Goal: Check status

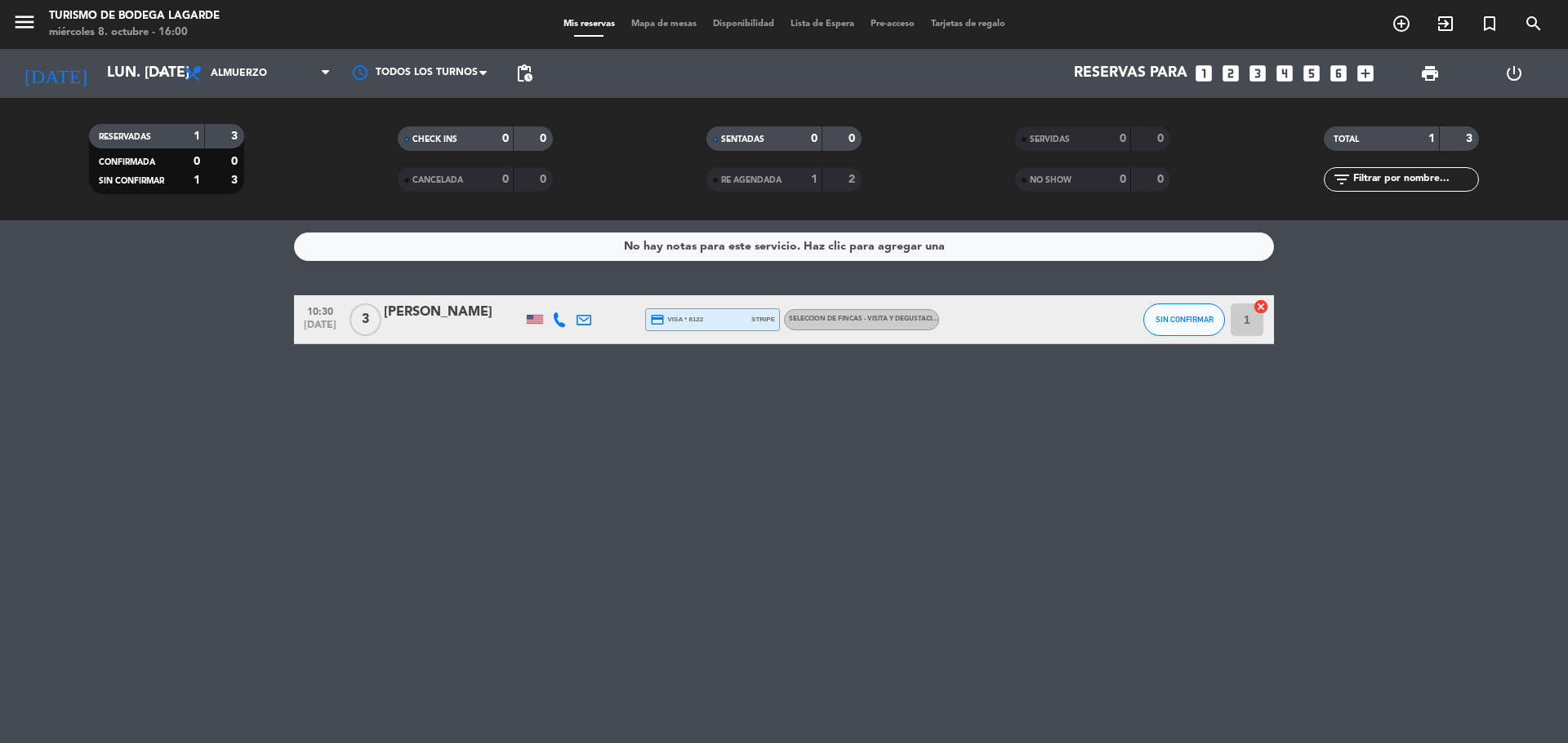
click at [174, 80] on input "lun. [DATE]" at bounding box center [193, 73] width 189 height 33
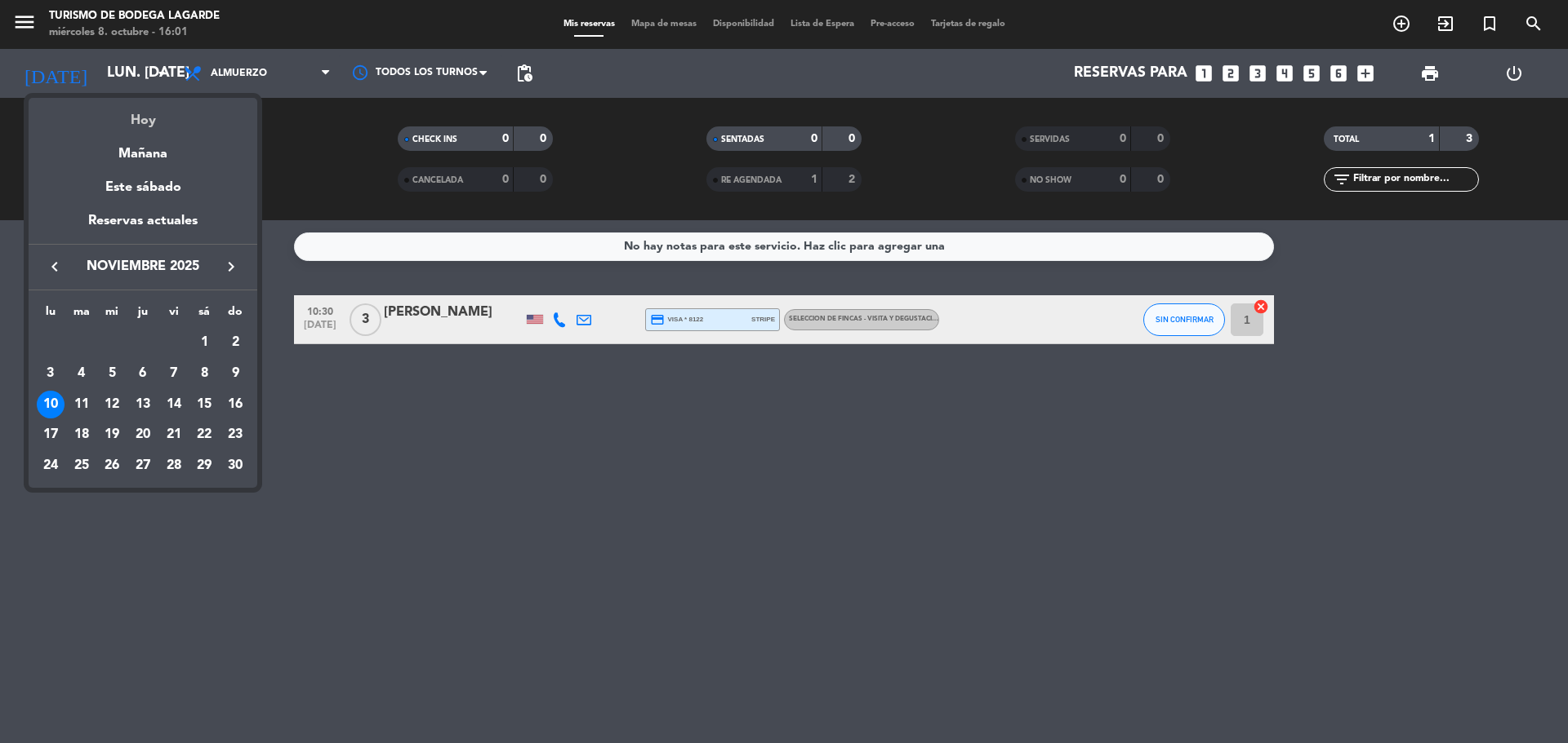
click at [158, 118] on div "Hoy" at bounding box center [143, 114] width 228 height 34
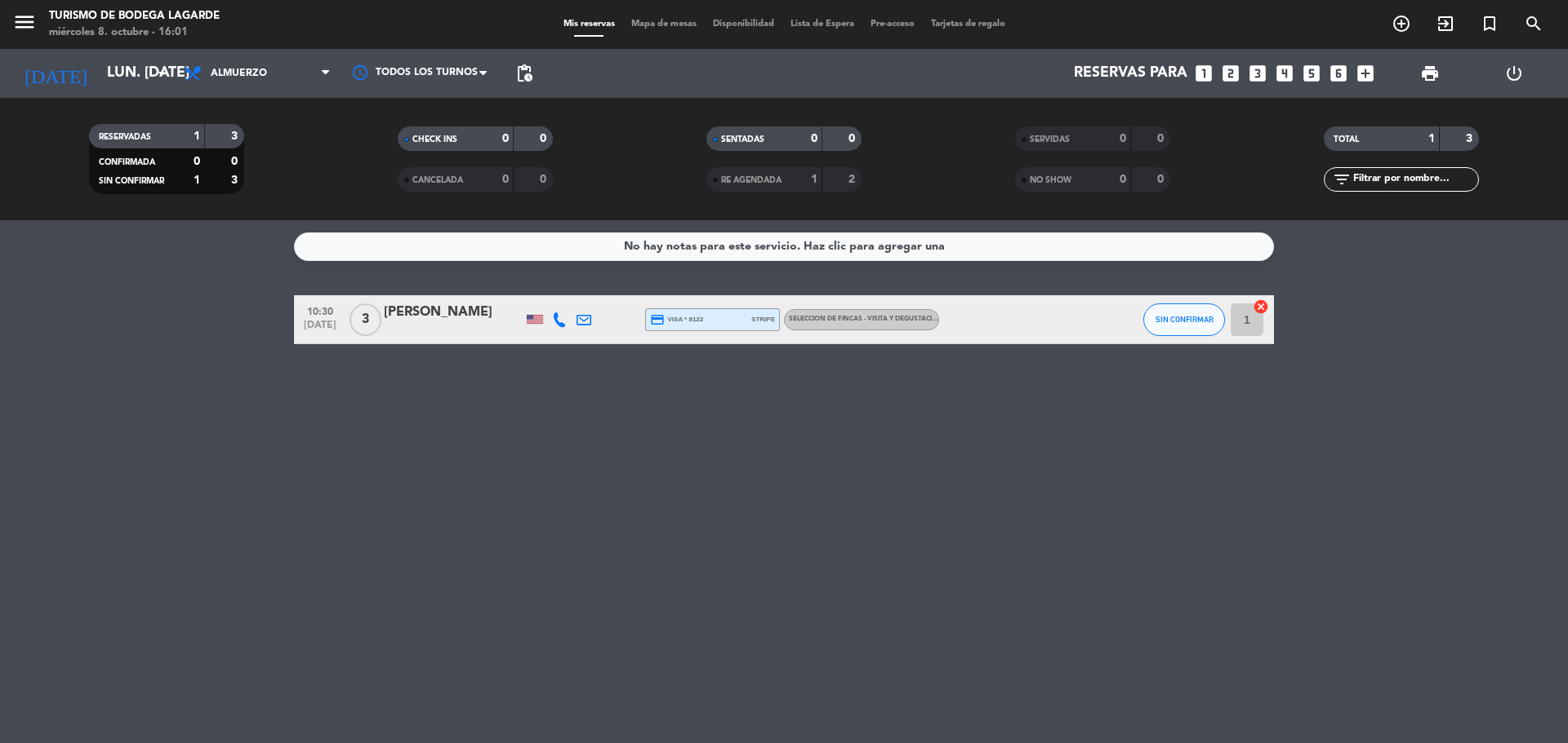
type input "mié. [DATE]"
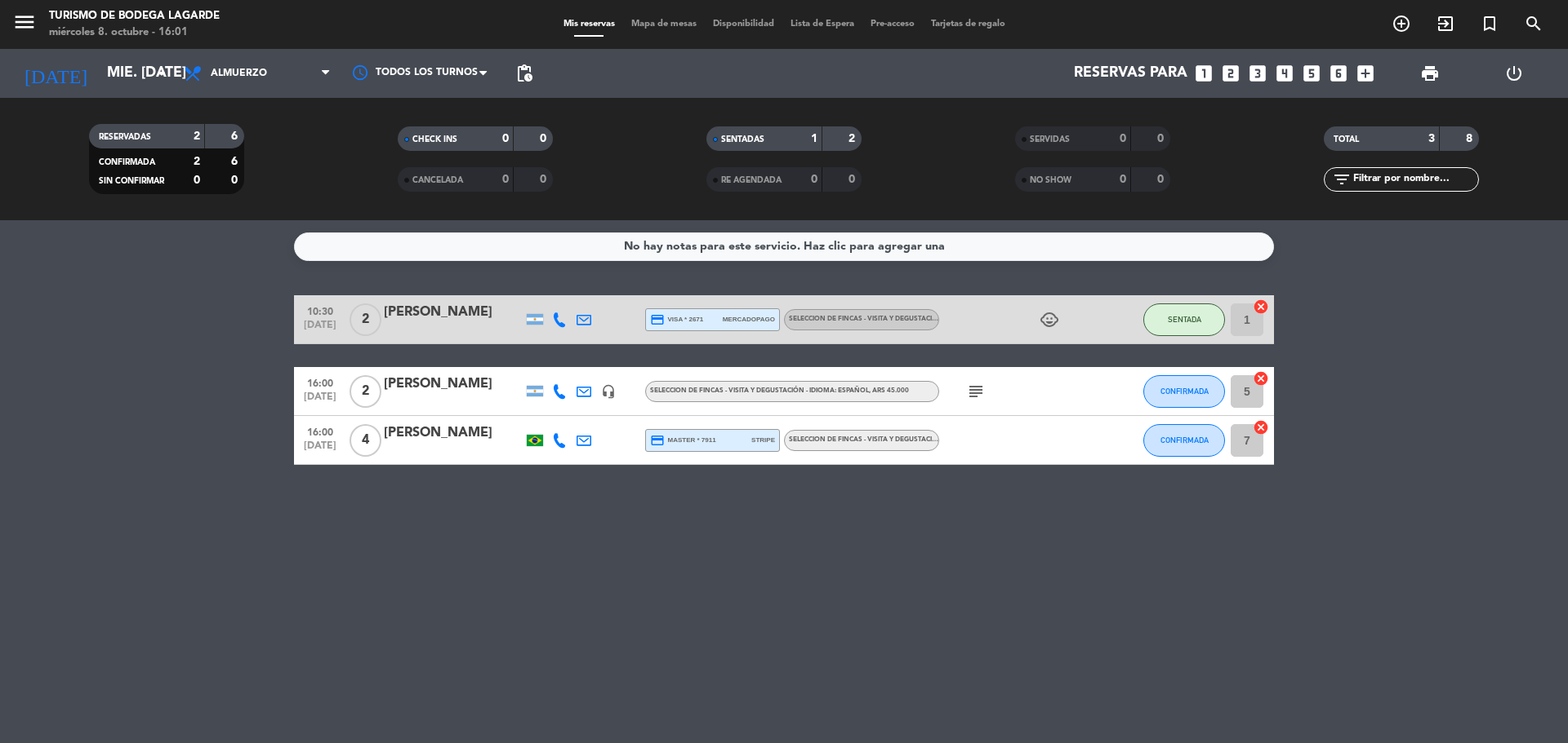
click at [465, 400] on div at bounding box center [453, 403] width 139 height 14
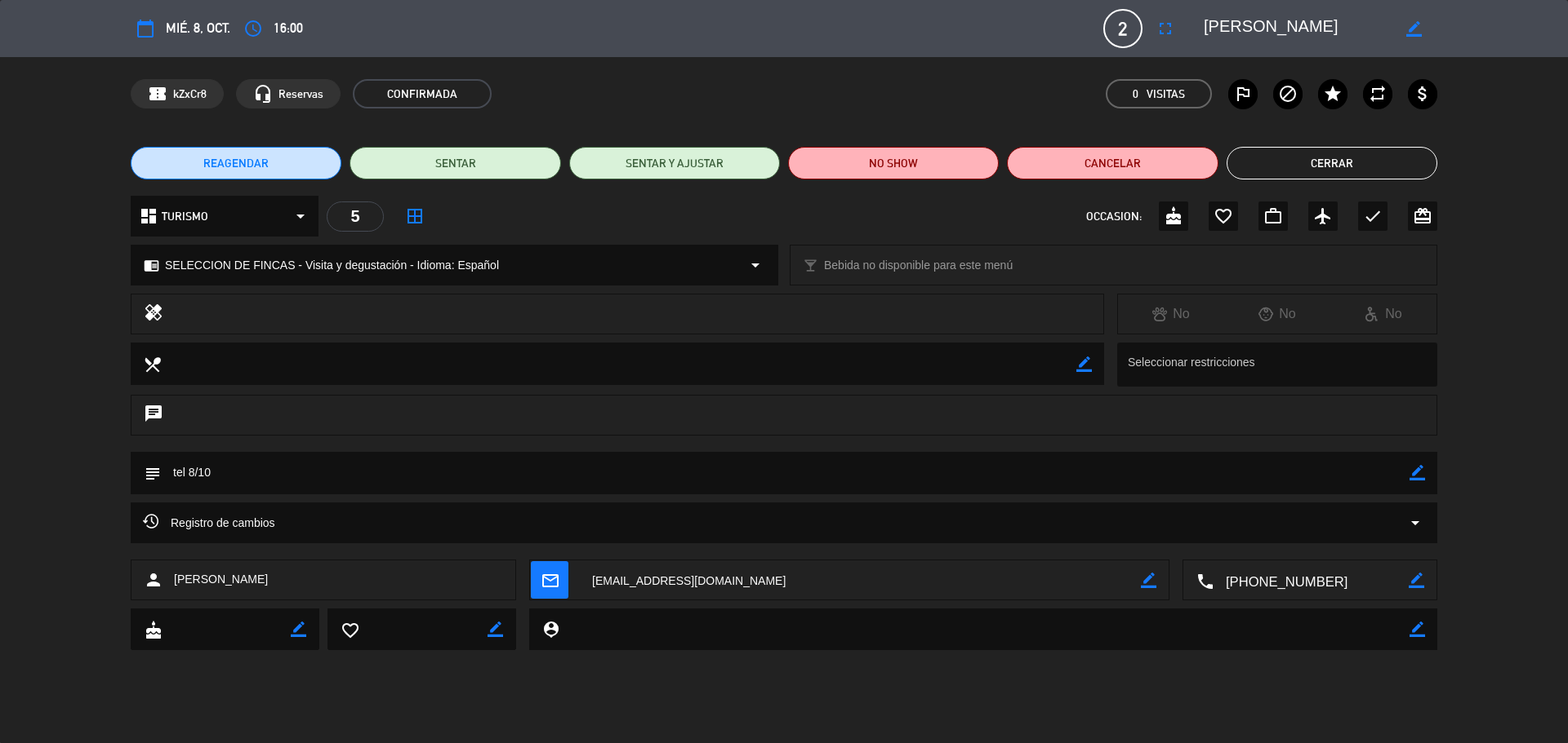
click at [1292, 583] on textarea at bounding box center [1311, 581] width 195 height 41
click at [1316, 539] on span "Click para copiar" at bounding box center [1290, 541] width 86 height 17
click at [1292, 155] on button "Cerrar" at bounding box center [1332, 163] width 211 height 33
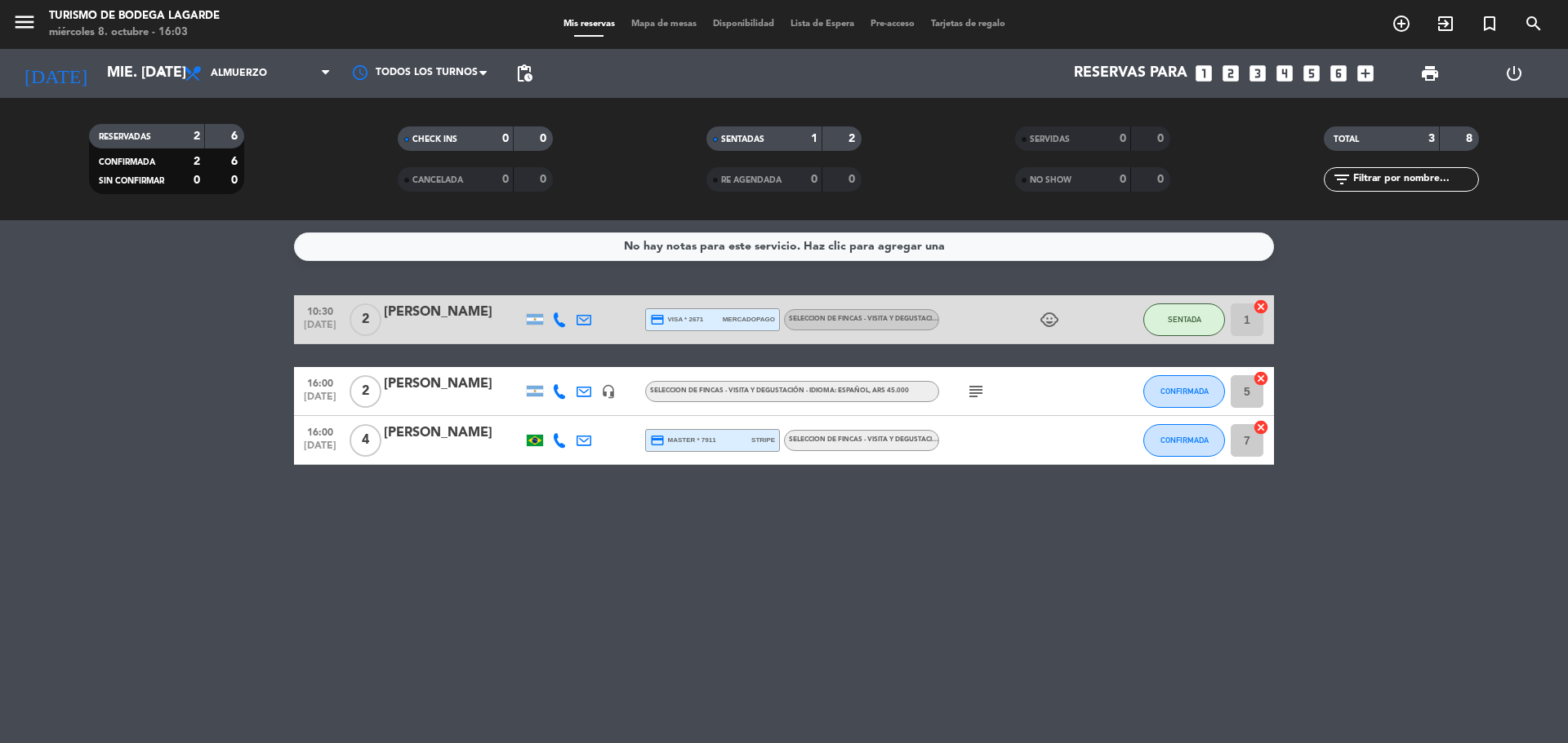
click at [459, 433] on div "[PERSON_NAME]" at bounding box center [453, 433] width 139 height 21
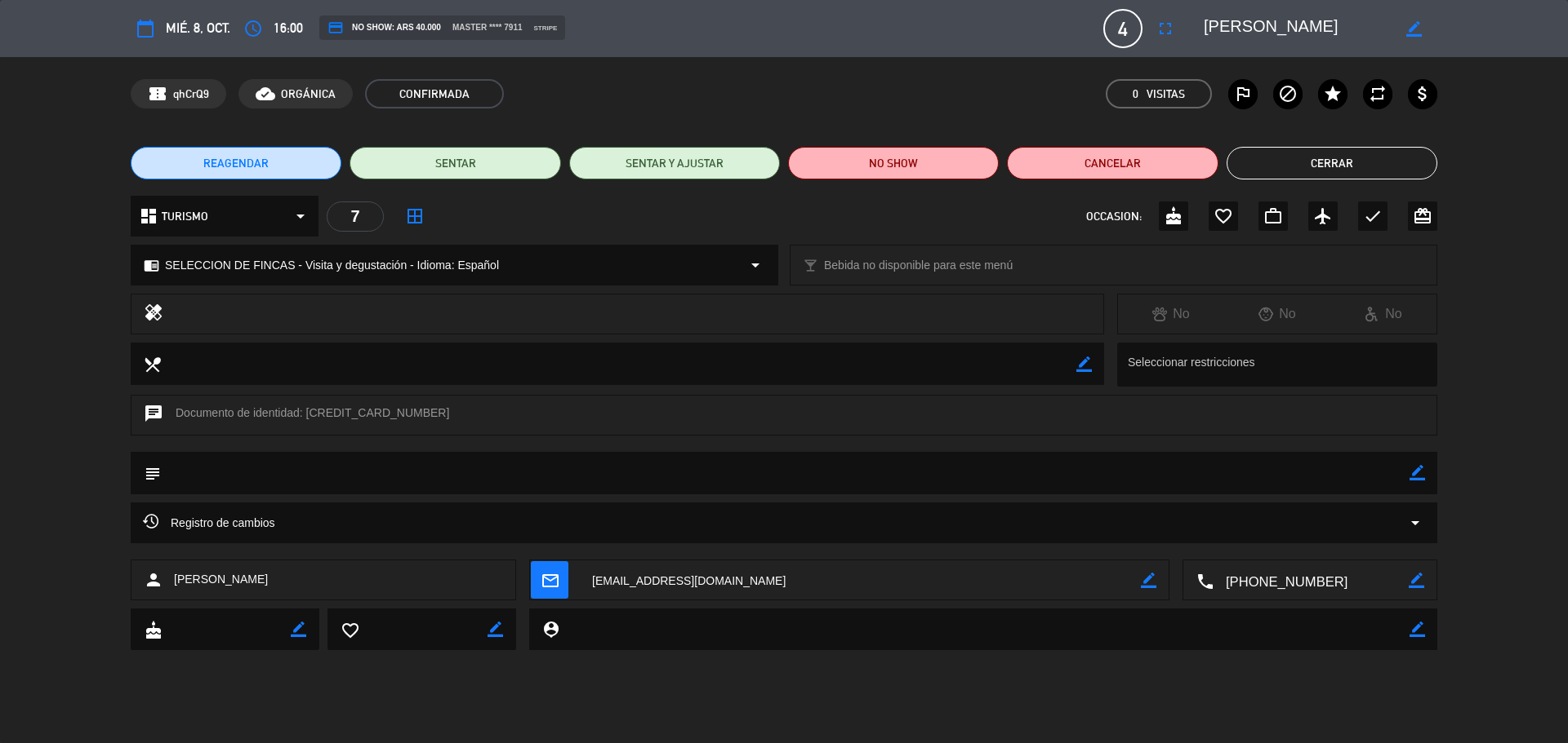
click at [1263, 582] on textarea at bounding box center [1311, 581] width 195 height 41
click at [1263, 539] on span "Click para copiar" at bounding box center [1290, 541] width 86 height 17
click at [1311, 178] on button "Cerrar" at bounding box center [1332, 163] width 211 height 33
